Goal: Information Seeking & Learning: Understand process/instructions

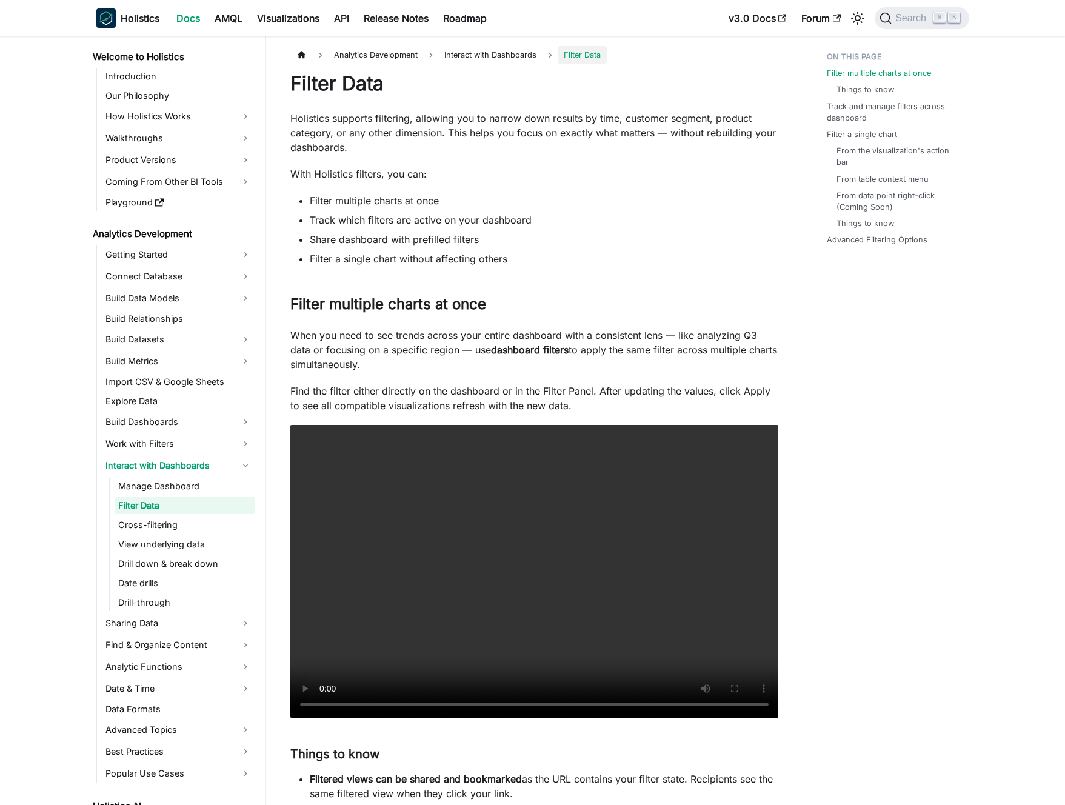
click at [492, 349] on strong "dashboard filters" at bounding box center [530, 350] width 78 height 12
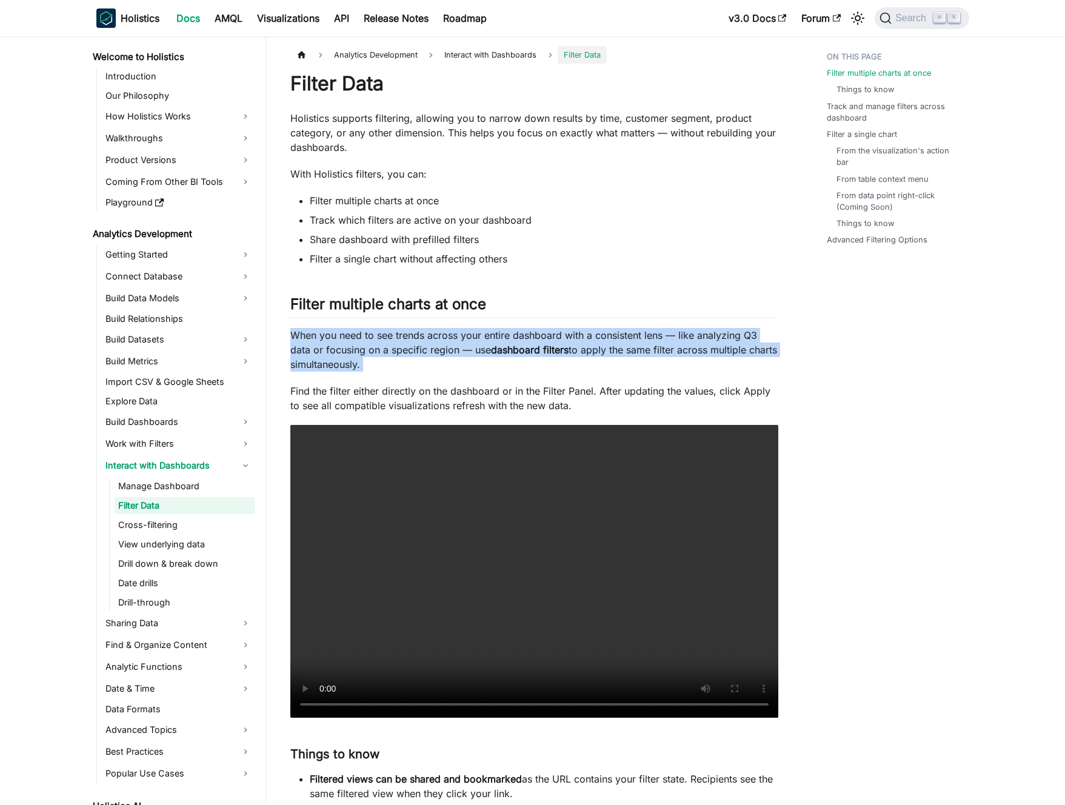
click at [492, 349] on strong "dashboard filters" at bounding box center [530, 350] width 78 height 12
click at [498, 347] on strong "dashboard filters" at bounding box center [530, 350] width 78 height 12
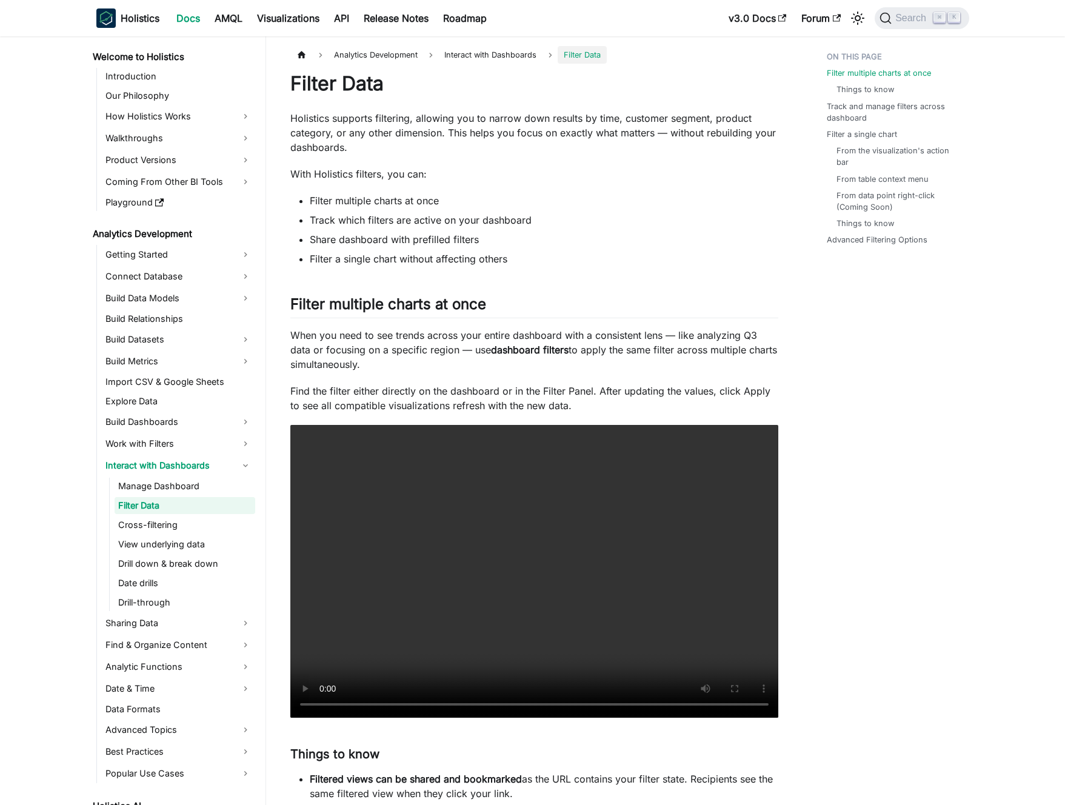
click at [490, 348] on p "When you need to see trends across your entire dashboard with a consistent lens…" at bounding box center [534, 350] width 488 height 44
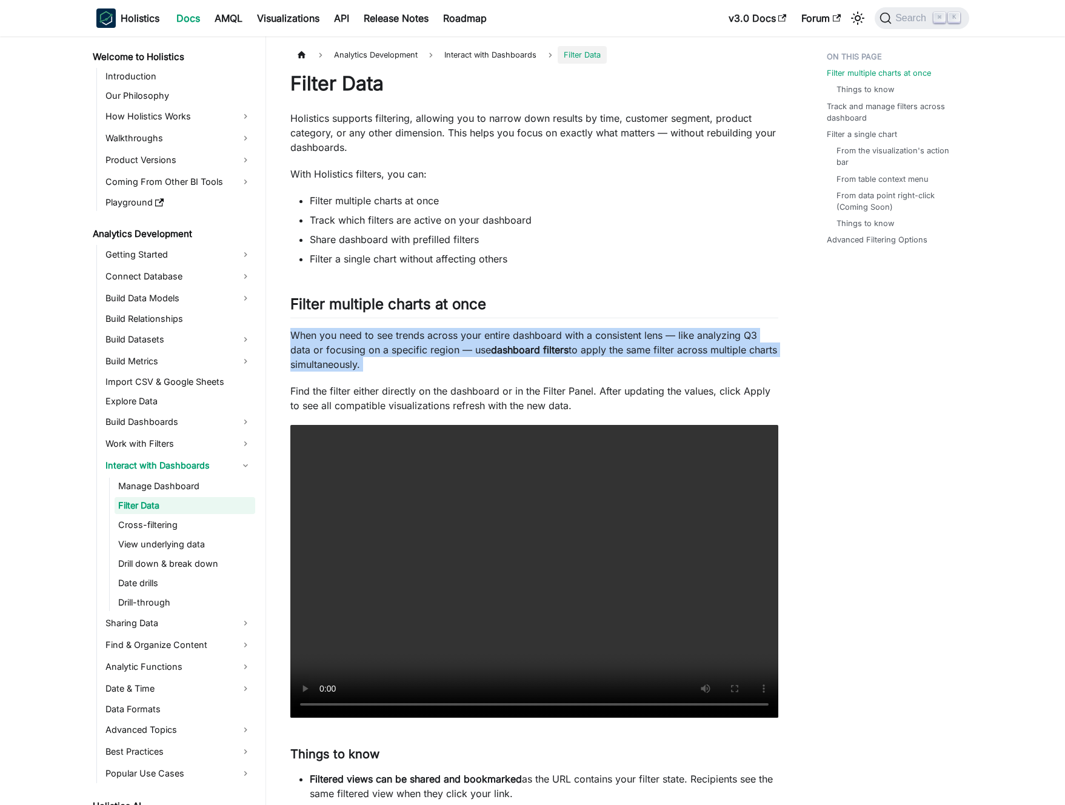
click at [490, 348] on p "When you need to see trends across your entire dashboard with a consistent lens…" at bounding box center [534, 350] width 488 height 44
click at [495, 345] on strong "dashboard filters" at bounding box center [530, 350] width 78 height 12
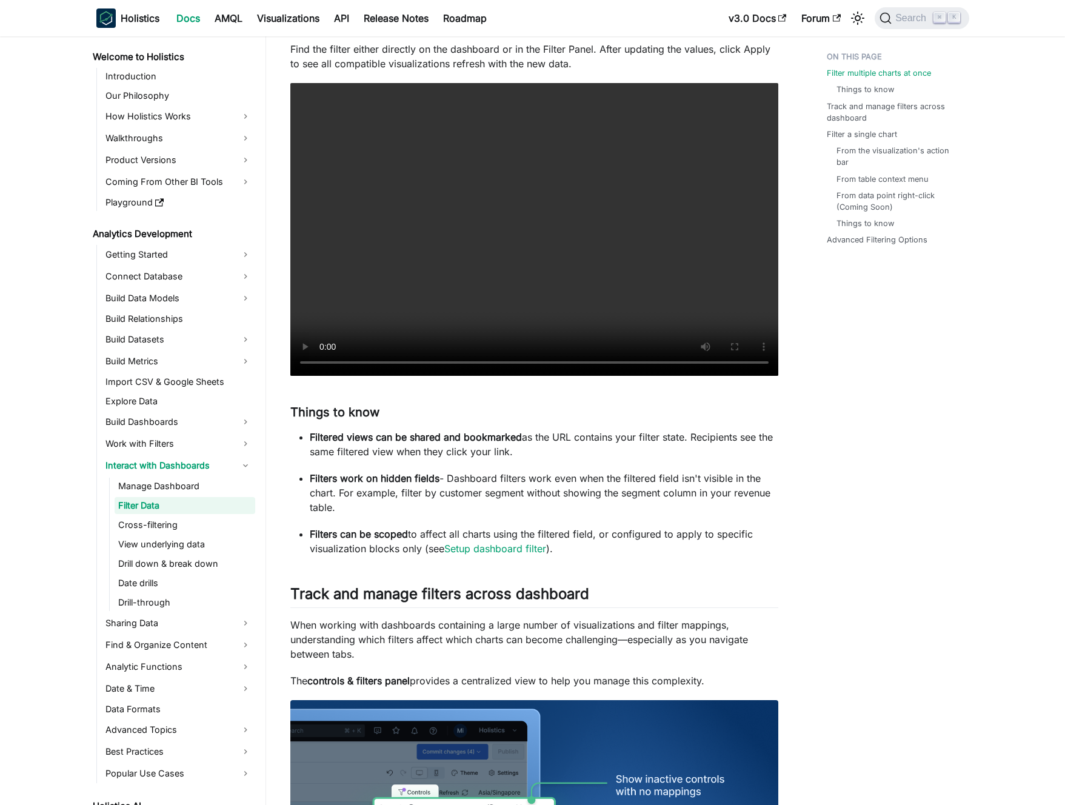
scroll to position [419, 0]
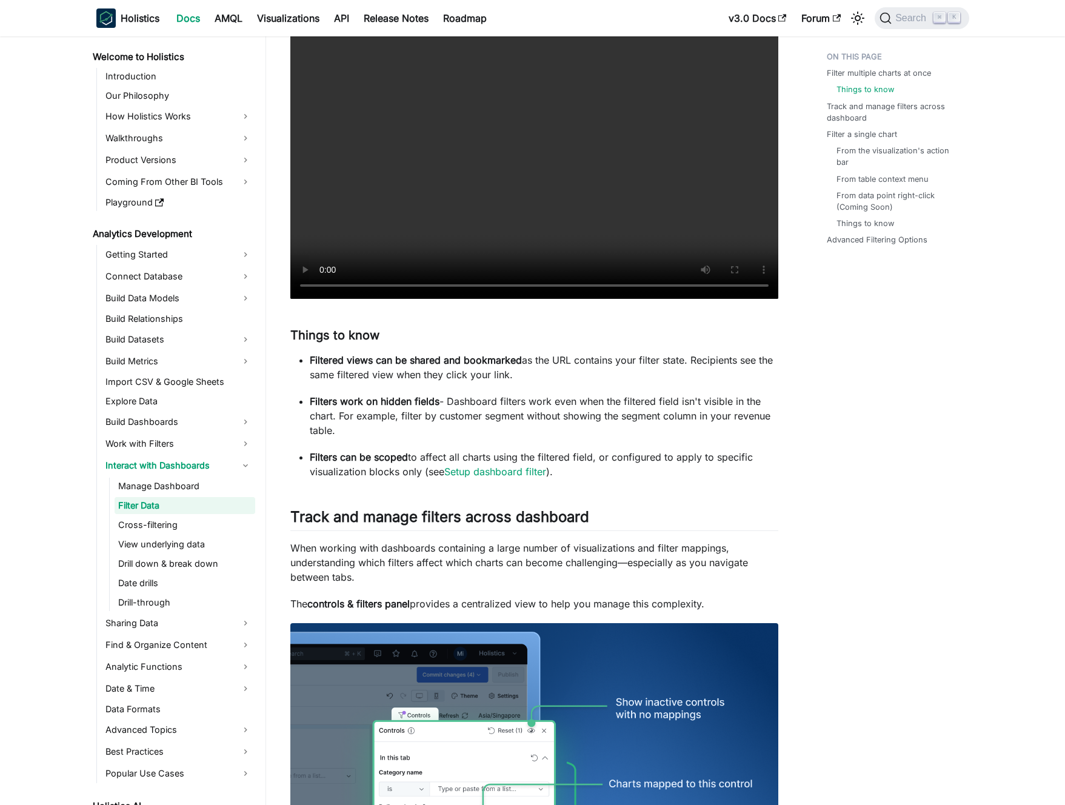
click at [464, 363] on strong "Filtered views can be shared and bookmarked" at bounding box center [416, 360] width 212 height 12
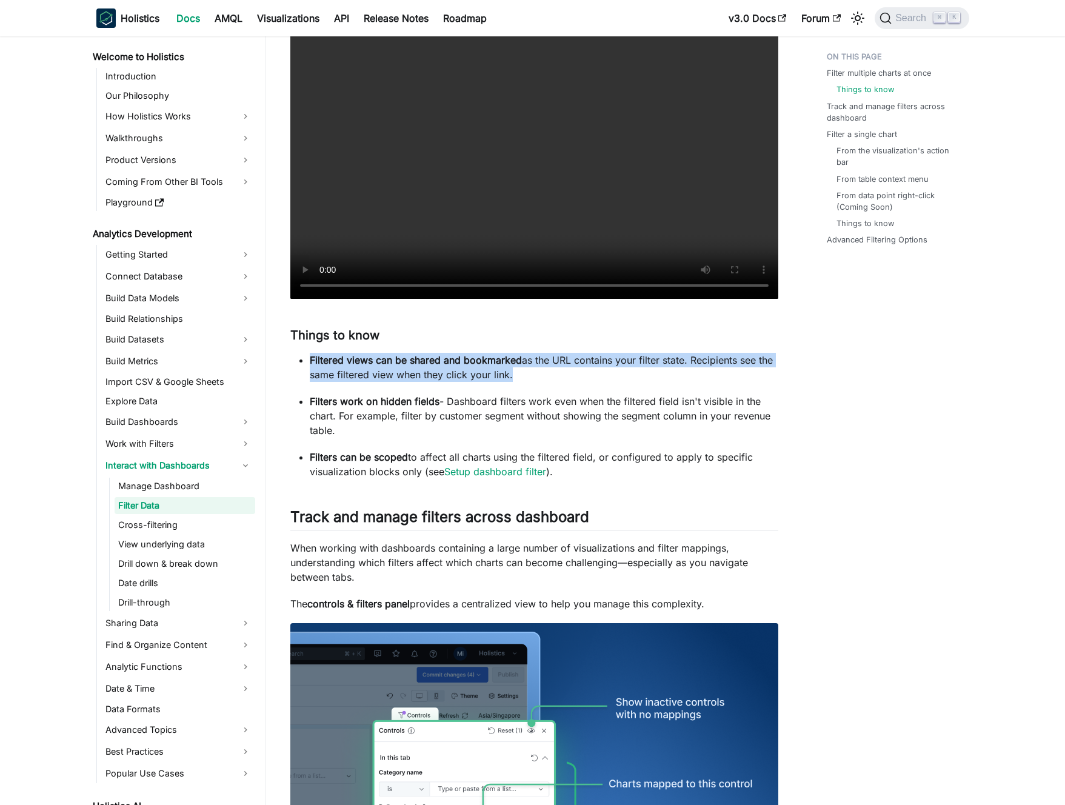
click at [464, 363] on strong "Filtered views can be shared and bookmarked" at bounding box center [416, 360] width 212 height 12
click at [467, 364] on strong "Filtered views can be shared and bookmarked" at bounding box center [416, 360] width 212 height 12
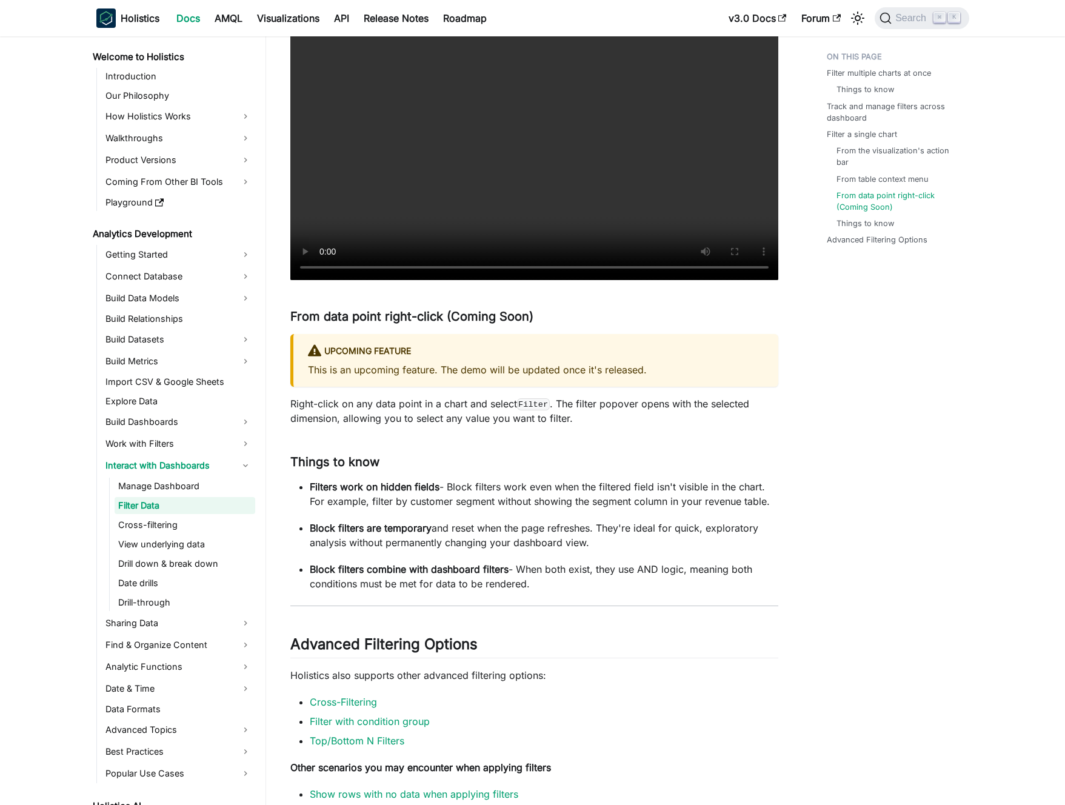
scroll to position [2602, 0]
